Goal: Task Accomplishment & Management: Manage account settings

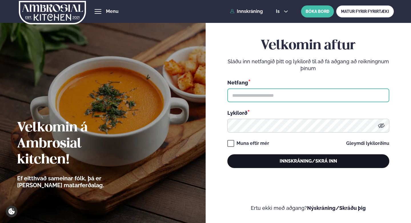
type input "**********"
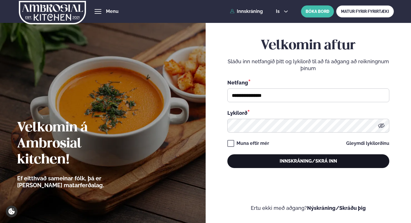
click at [302, 164] on button "Innskráning/Skrá inn" at bounding box center [308, 161] width 162 height 14
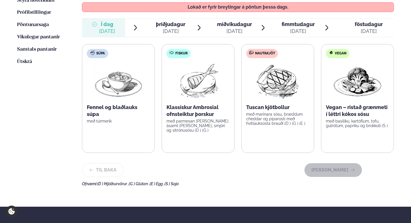
scroll to position [191, 0]
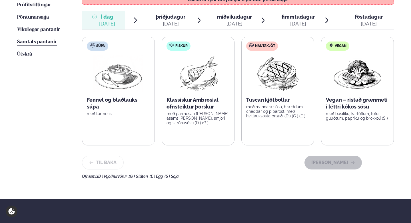
click at [42, 39] on span "Samtals pantanir" at bounding box center [37, 41] width 40 height 5
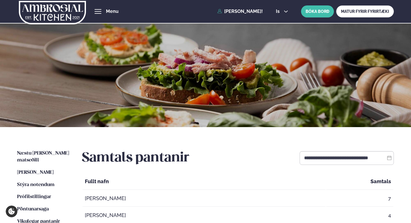
scroll to position [29, 0]
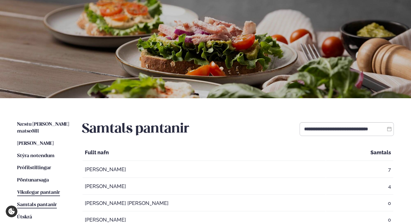
click at [36, 190] on span "Vikulegar pantanir" at bounding box center [38, 192] width 43 height 5
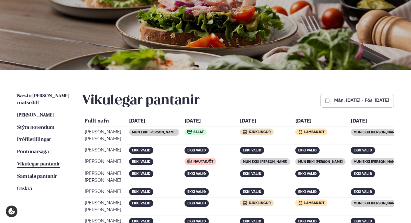
scroll to position [55, 0]
